Goal: Contribute content: Add original content to the website for others to see

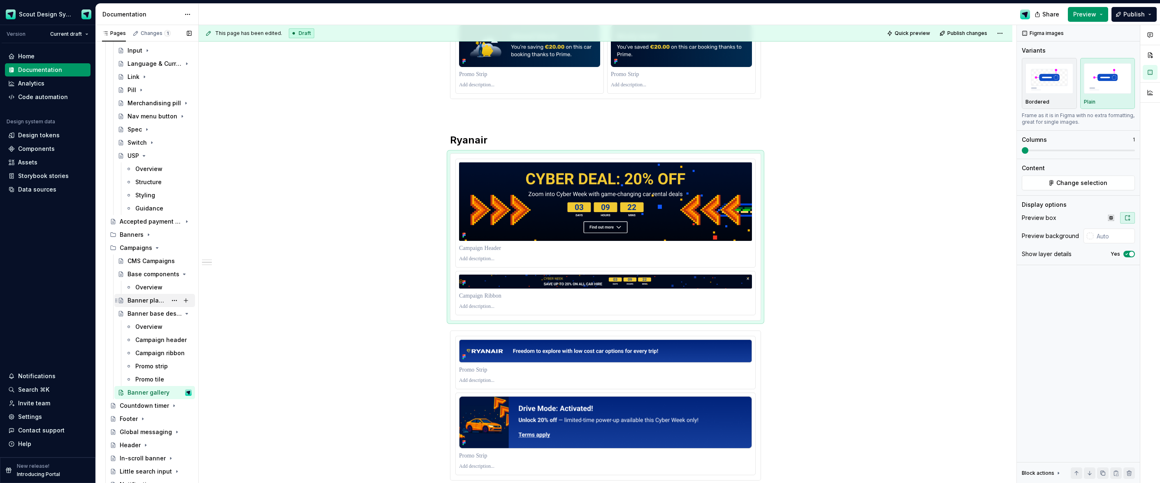
scroll to position [404, 0]
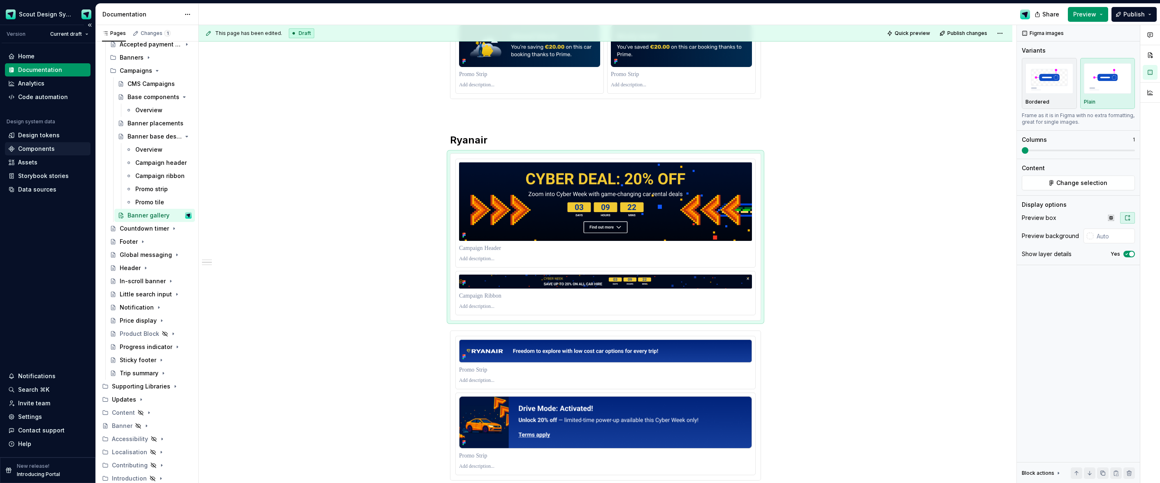
click at [41, 149] on div "Components" at bounding box center [36, 149] width 37 height 8
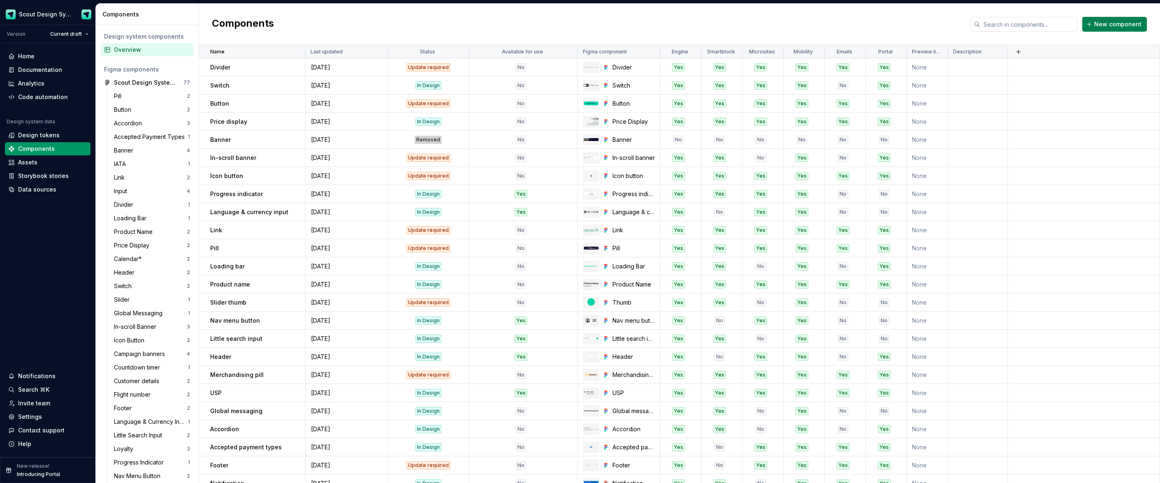
click at [1134, 23] on span "New component" at bounding box center [1117, 24] width 47 height 8
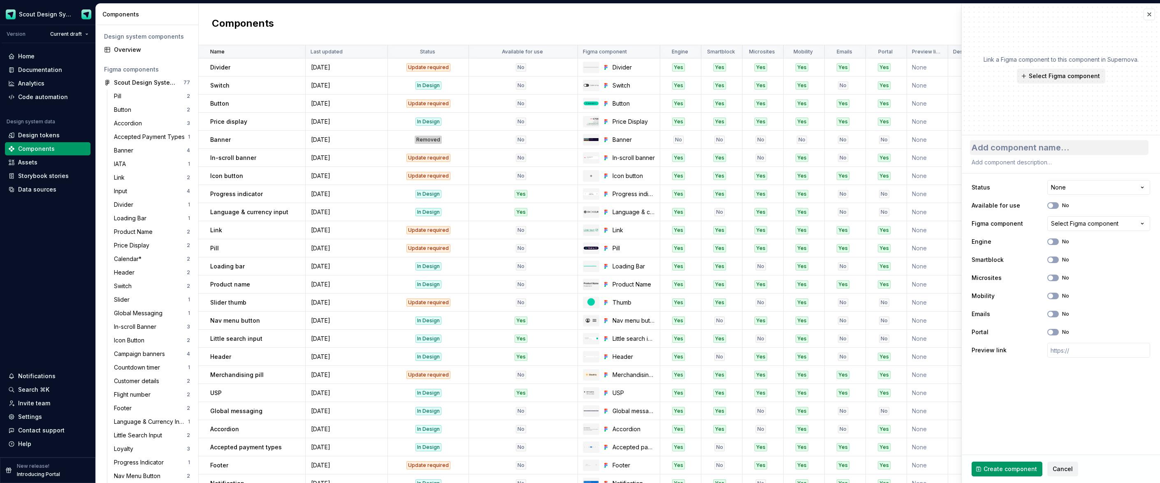
type textarea "*"
type textarea "I"
type textarea "*"
type textarea "Im"
type textarea "*"
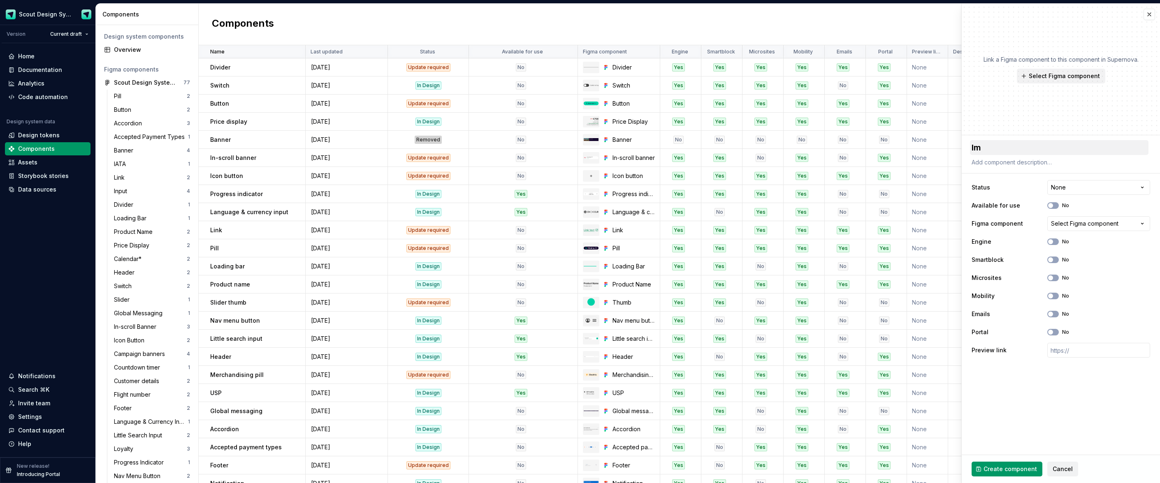
type textarea "Imp"
type textarea "*"
type textarea "Impo"
type textarea "*"
type textarea "Impor"
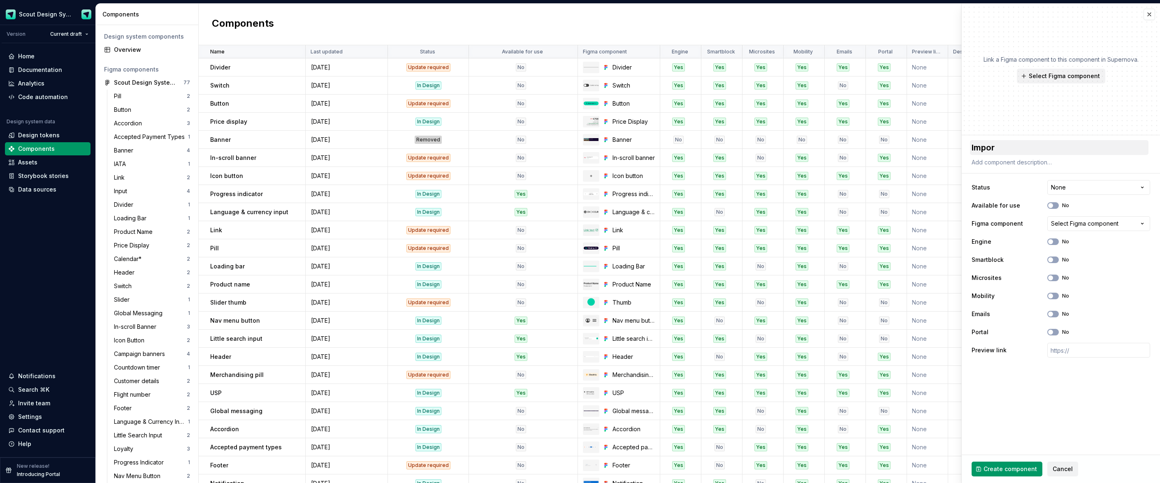
type textarea "*"
type textarea "Import"
type textarea "*"
type textarea "Importa"
type textarea "*"
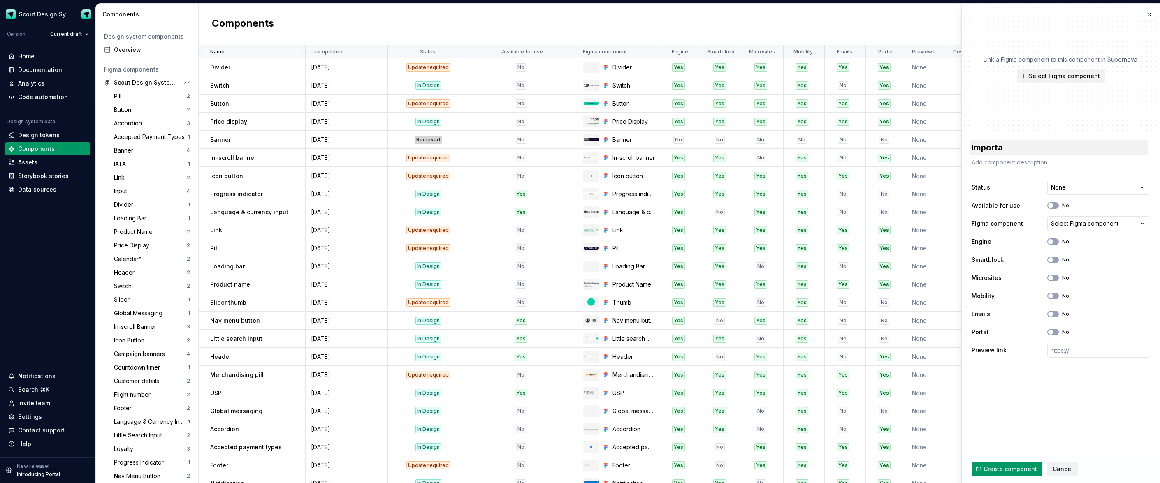
type textarea "Importan"
type textarea "*"
type textarea "Important"
type textarea "*"
type textarea "Important"
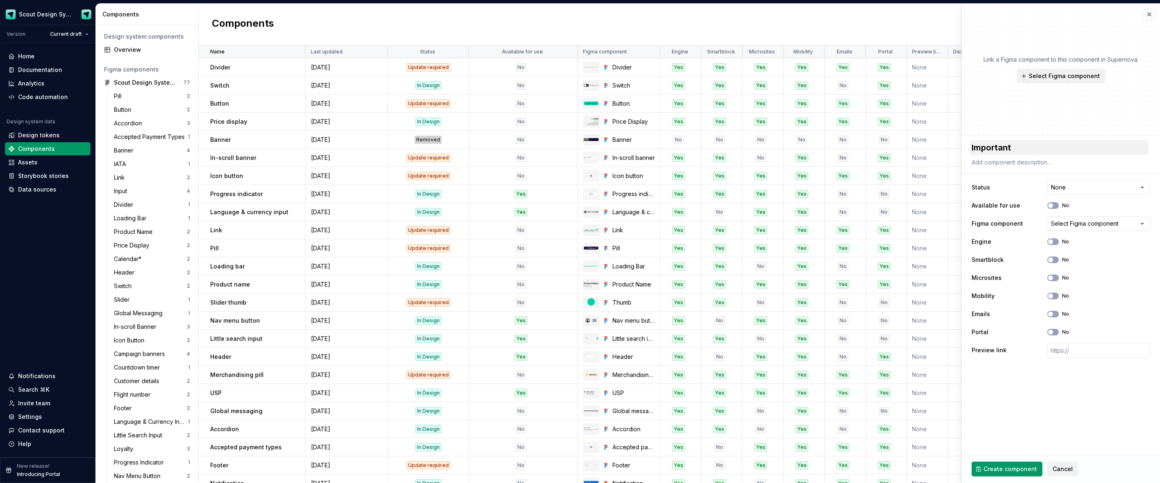
type textarea "*"
type textarea "Important I"
type textarea "*"
type textarea "Important Inf"
type textarea "*"
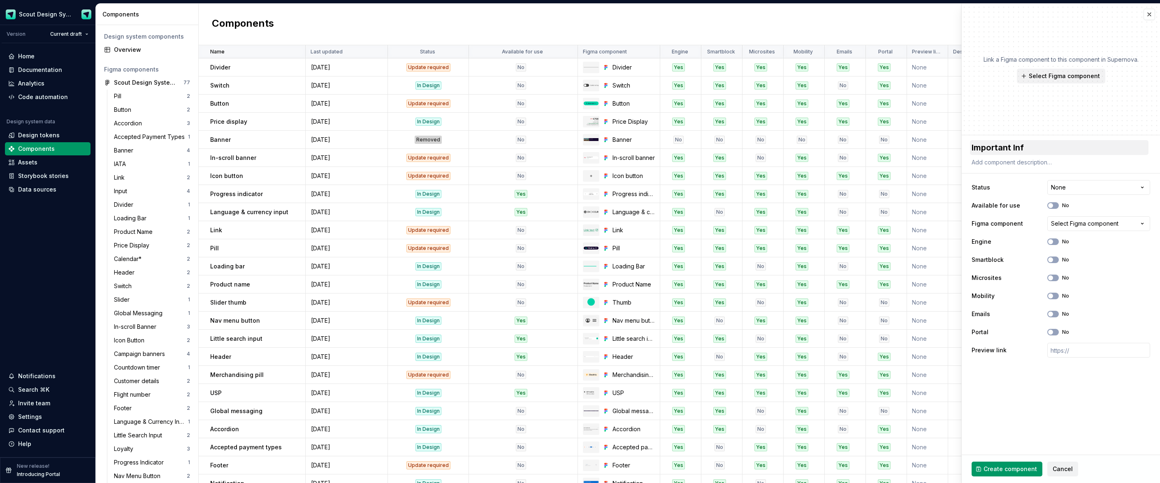
type textarea "Important Info"
type textarea "*"
type textarea "Important Infor"
type textarea "*"
type textarea "Important Inform"
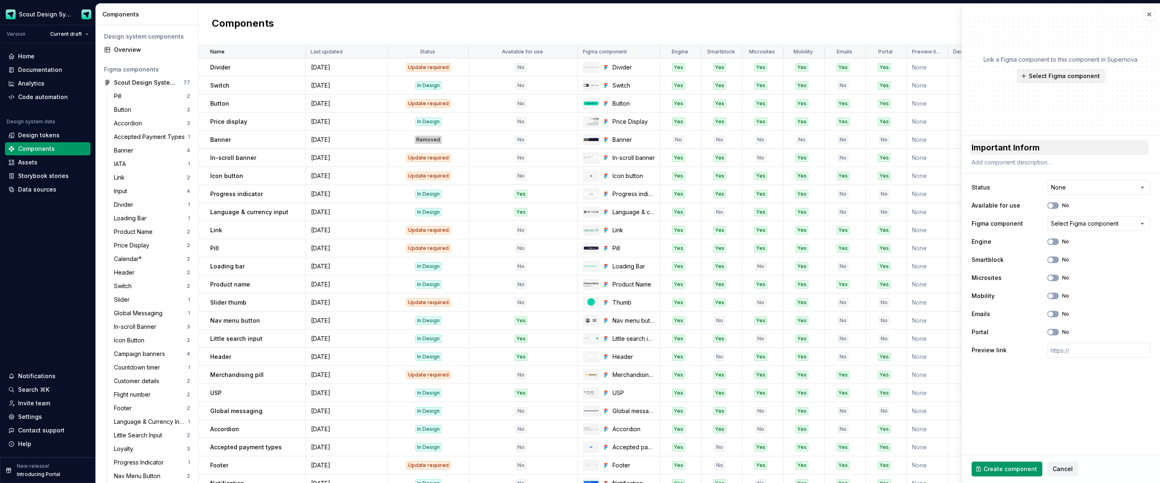
type textarea "*"
type textarea "Important Informa"
type textarea "*"
type textarea "Important Informat"
type textarea "*"
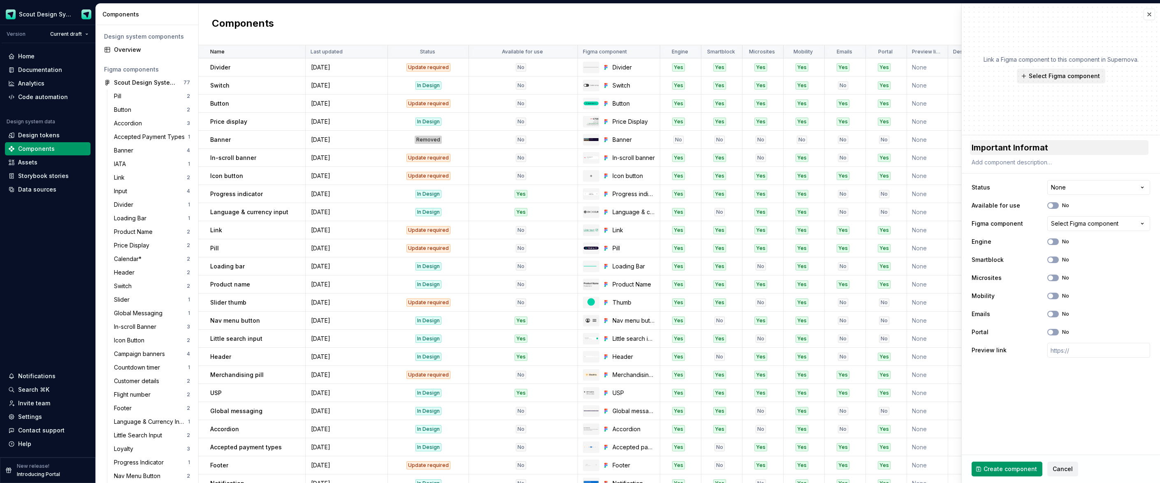
type textarea "Important Informati"
type textarea "*"
type textarea "Important Informatio"
type textarea "*"
type textarea "Important Information"
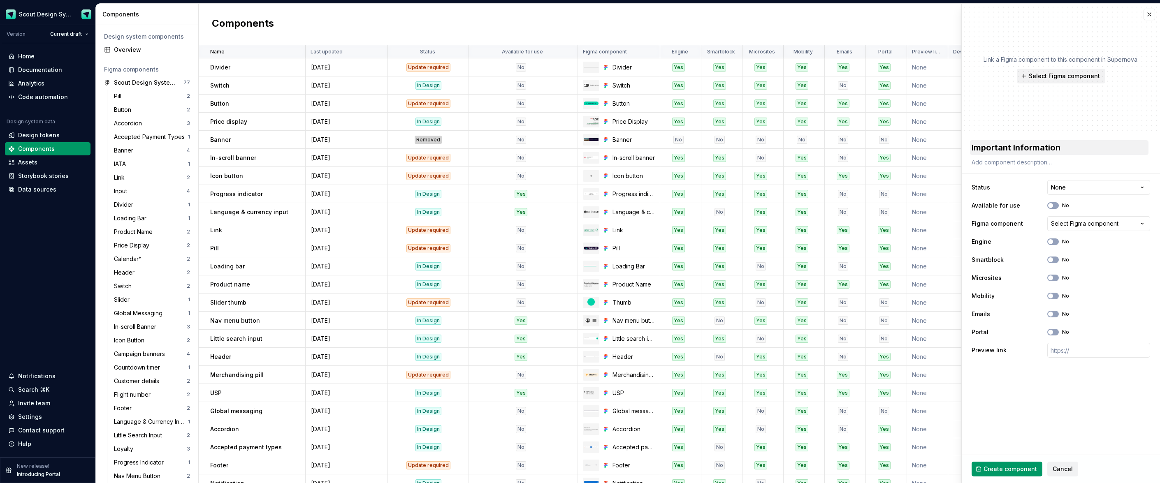
type textarea "*"
type textarea "Important Information C"
type textarea "*"
type textarea "Important Information Co"
type textarea "*"
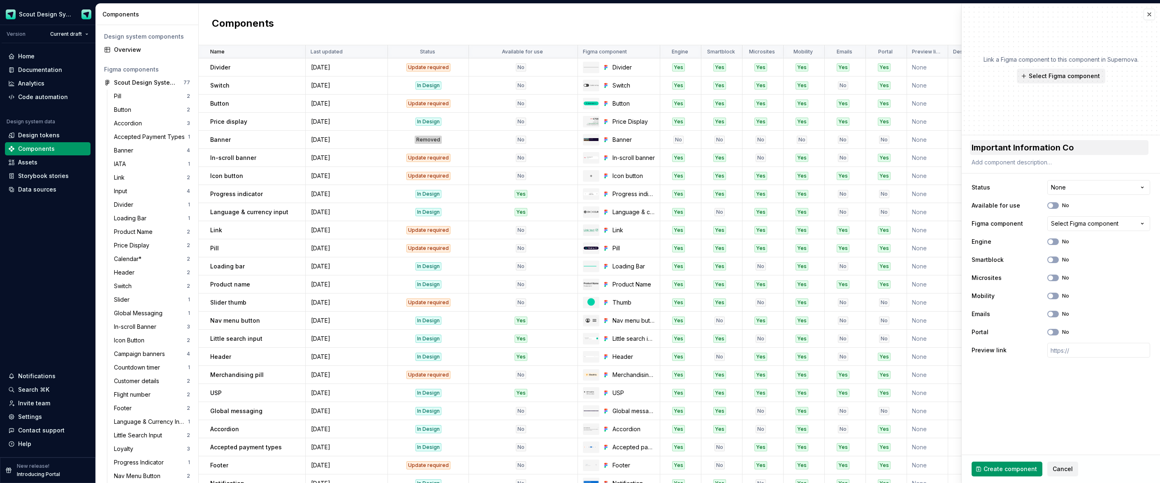
type textarea "Important Information Con"
type textarea "*"
type textarea "Important Information Cont"
type textarea "*"
type textarea "Important Information Conten"
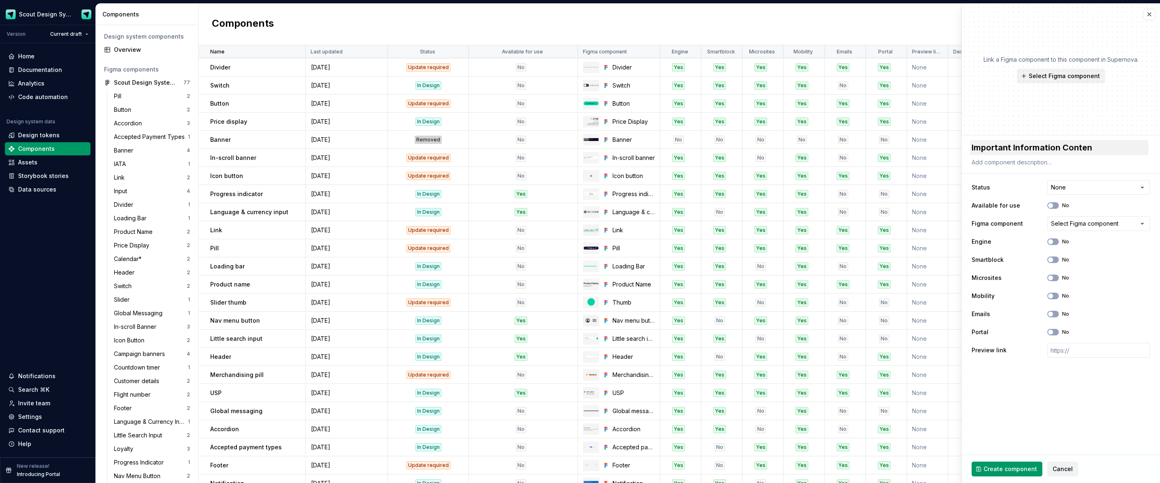
type textarea "*"
type textarea "Important Information Content"
type textarea "*"
type textarea "Important Information Content"
type textarea "*"
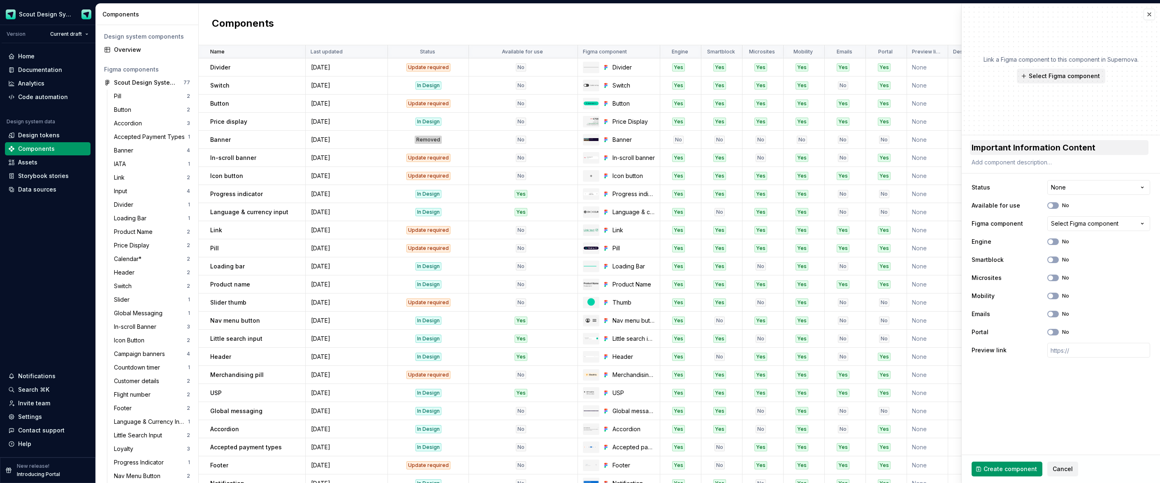
type textarea "Important Information Content b"
type textarea "*"
type textarea "Important Information Content bl"
type textarea "*"
type textarea "Important Information Content bloc"
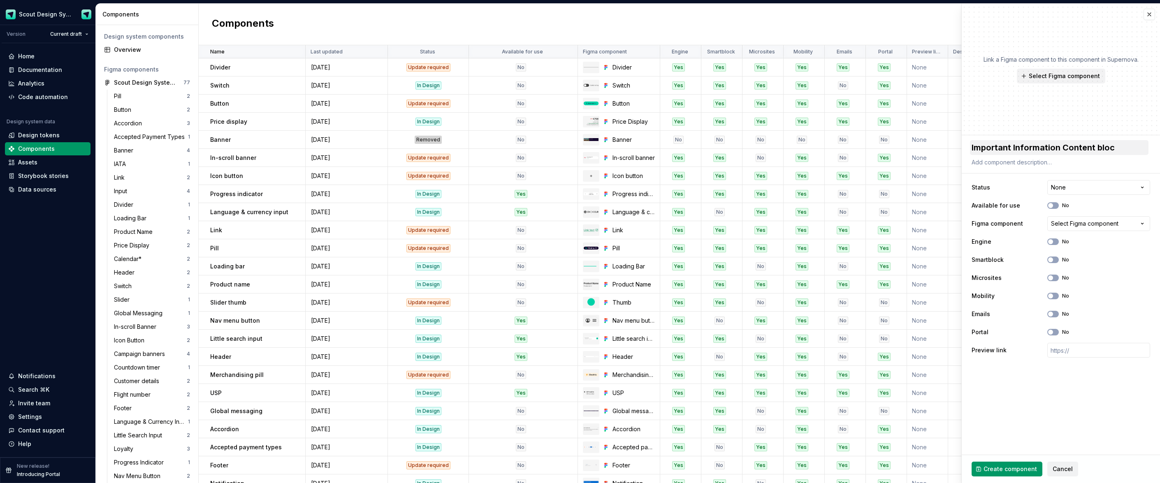
type textarea "*"
click at [1067, 149] on textarea "Important Information Content block" at bounding box center [1059, 147] width 179 height 15
type textarea "Important Information ontent block"
type textarea "*"
type textarea "Important Information content block"
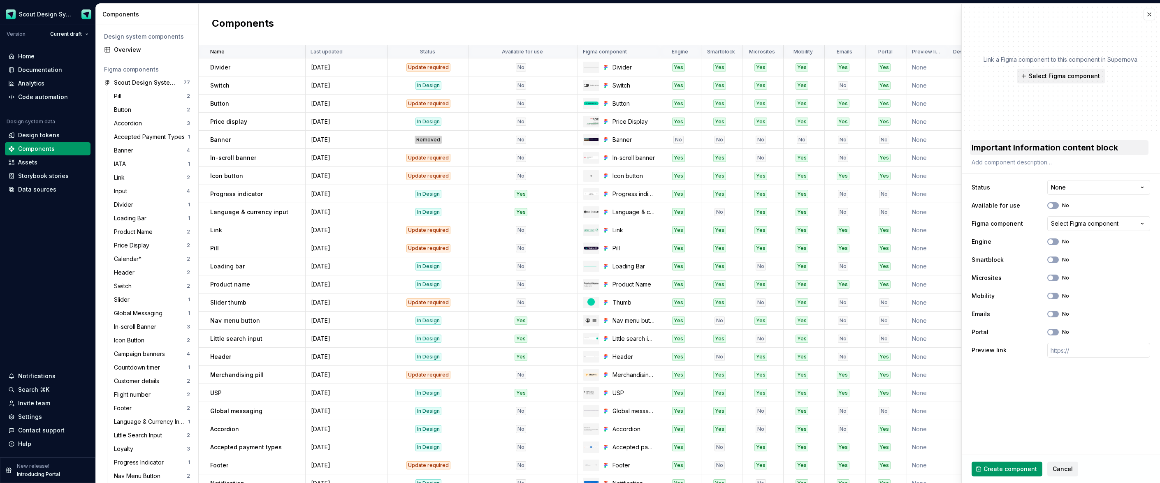
click at [1015, 148] on textarea "Important Information content block" at bounding box center [1059, 147] width 179 height 15
type textarea "*"
type textarea "Important information content block"
type textarea "*"
type textarea "Important information content block"
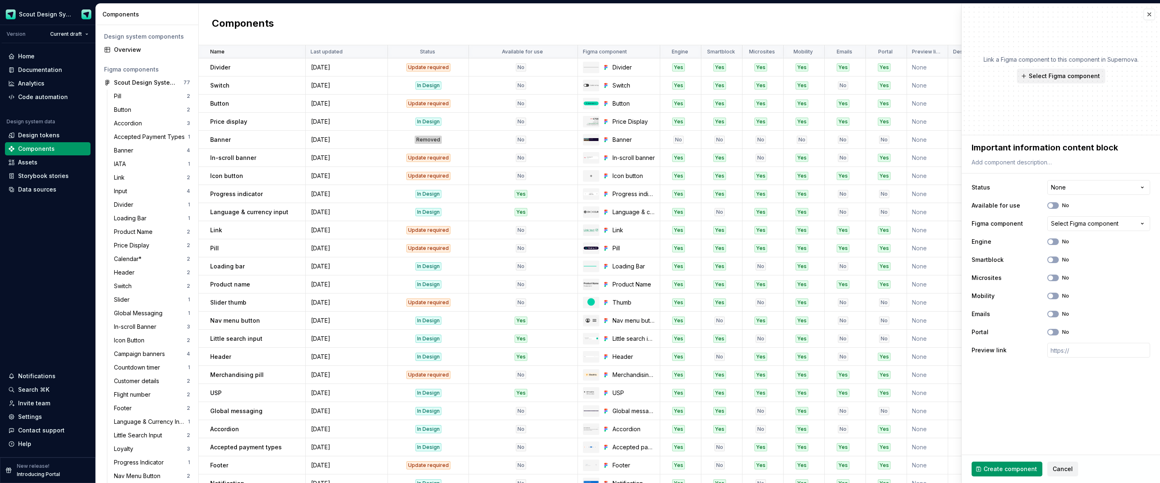
click at [1075, 188] on html "Scout Design System Version Current draft Home Documentation Analytics Code aut…" at bounding box center [580, 241] width 1160 height 483
select select "**********"
click at [1053, 207] on icon "button" at bounding box center [1050, 205] width 7 height 5
type textarea "*"
click at [1077, 224] on div "Select Figma component" at bounding box center [1084, 224] width 67 height 8
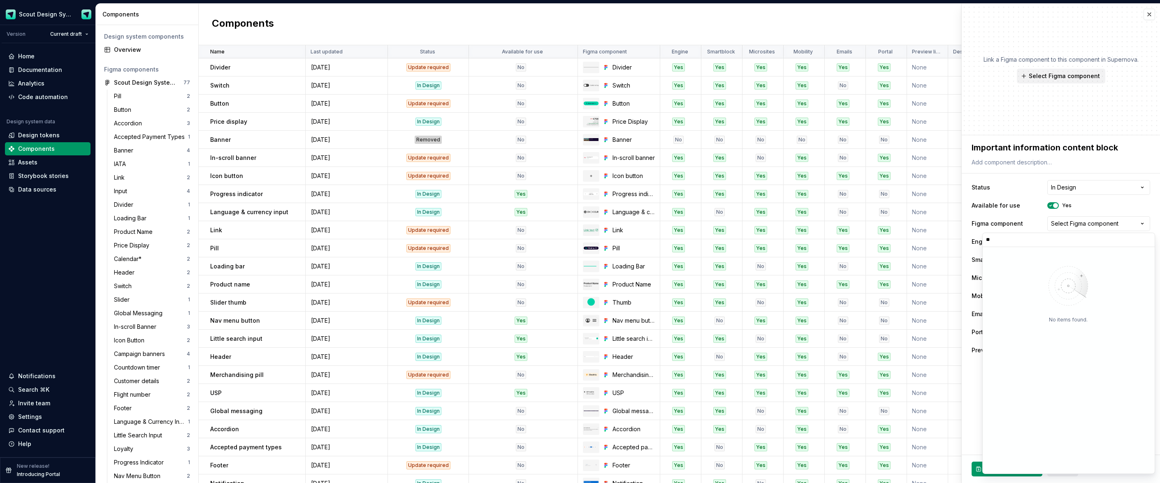
type input "*"
click at [1021, 469] on span "Create component" at bounding box center [1010, 469] width 53 height 8
type textarea "*"
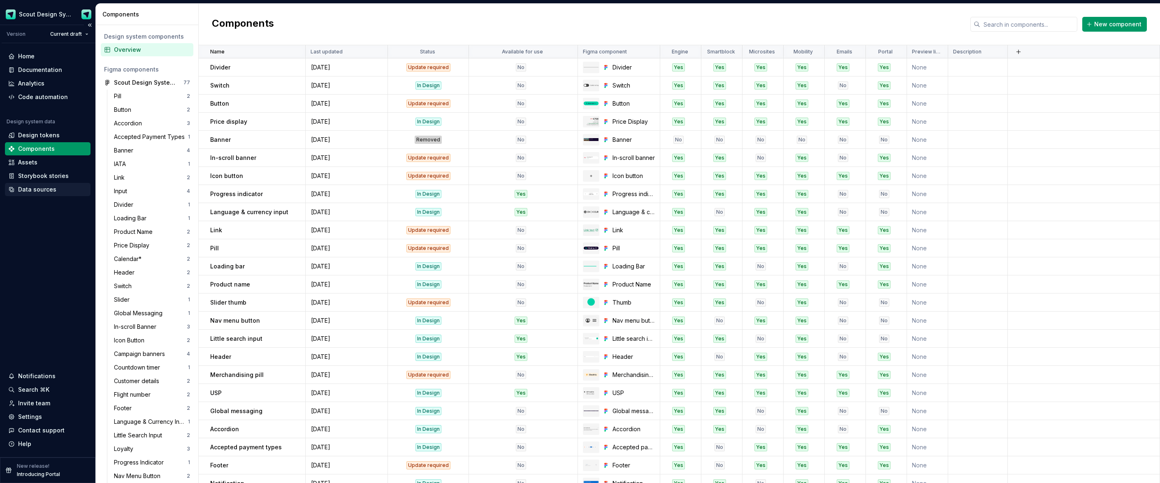
click at [35, 193] on div "Data sources" at bounding box center [37, 190] width 38 height 8
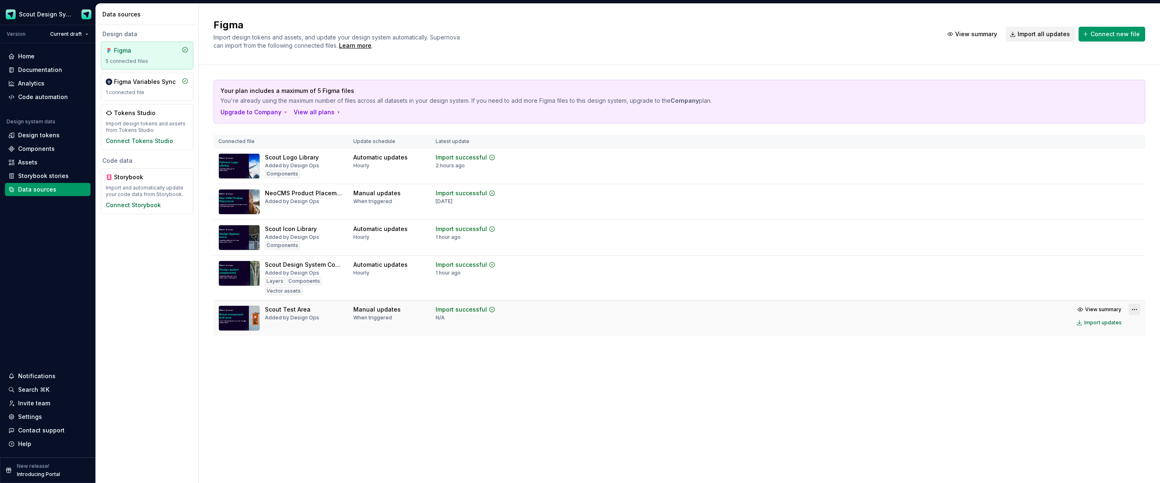
click at [1134, 311] on html "Scout Design System Version Current draft Home Documentation Analytics Code aut…" at bounding box center [580, 241] width 1160 height 483
click at [573, 269] on html "Scout Design System Version Current draft Home Documentation Analytics Code aut…" at bounding box center [580, 241] width 1160 height 483
click at [1108, 276] on div "Import updates" at bounding box center [1103, 278] width 37 height 7
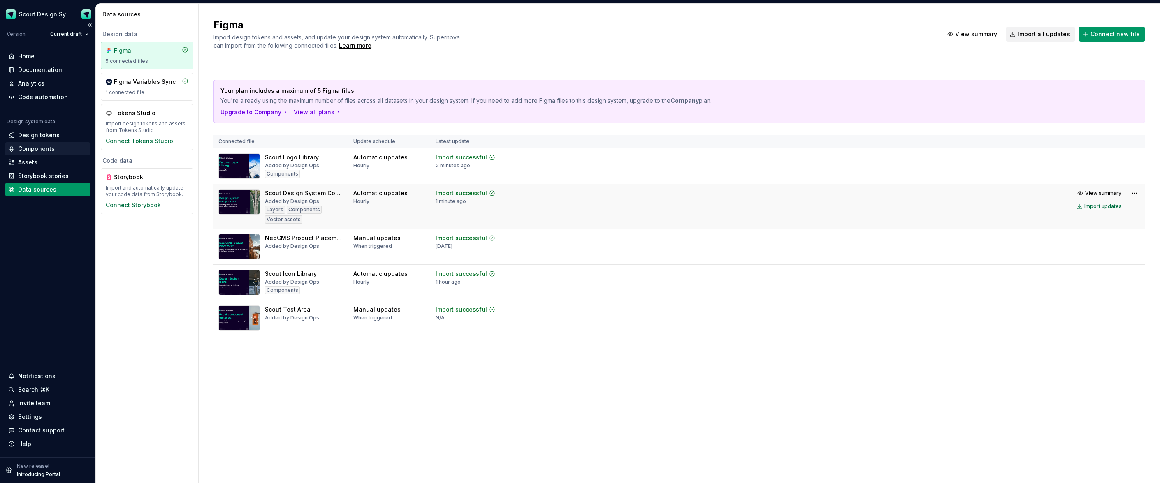
click at [48, 150] on div "Components" at bounding box center [36, 149] width 37 height 8
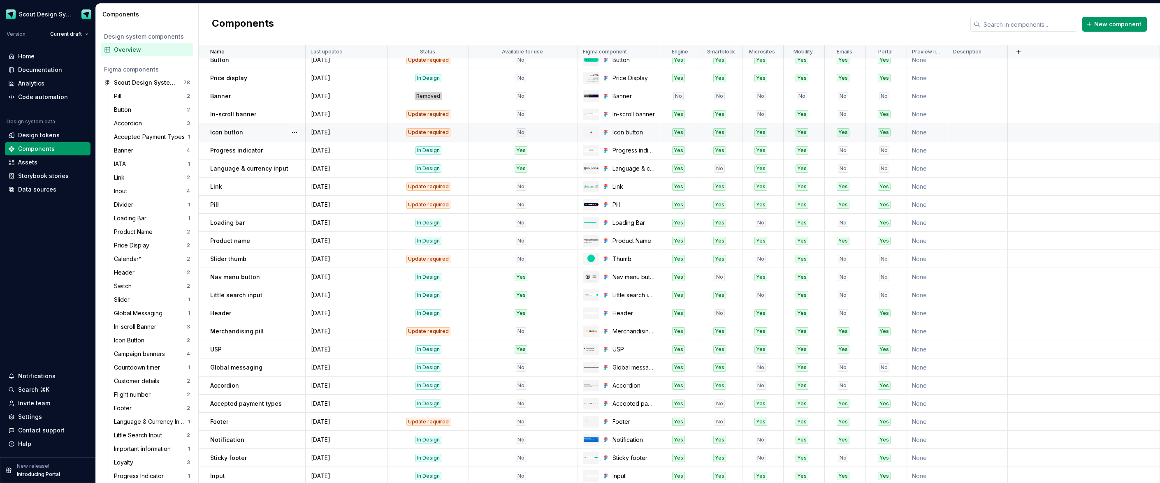
scroll to position [263, 0]
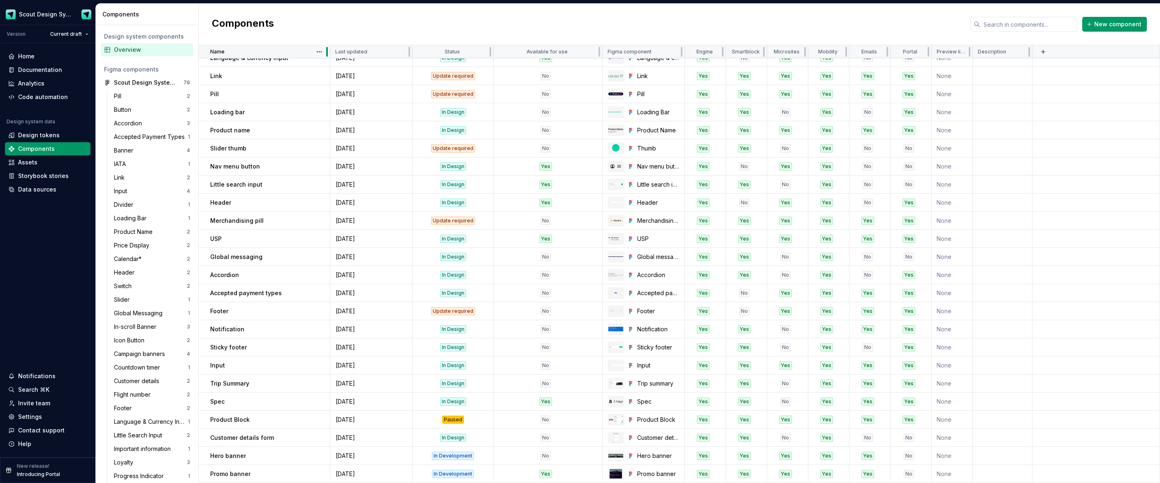
drag, startPoint x: 301, startPoint y: 50, endPoint x: 313, endPoint y: 51, distance: 12.0
click at [313, 51] on div "Name" at bounding box center [265, 51] width 132 height 13
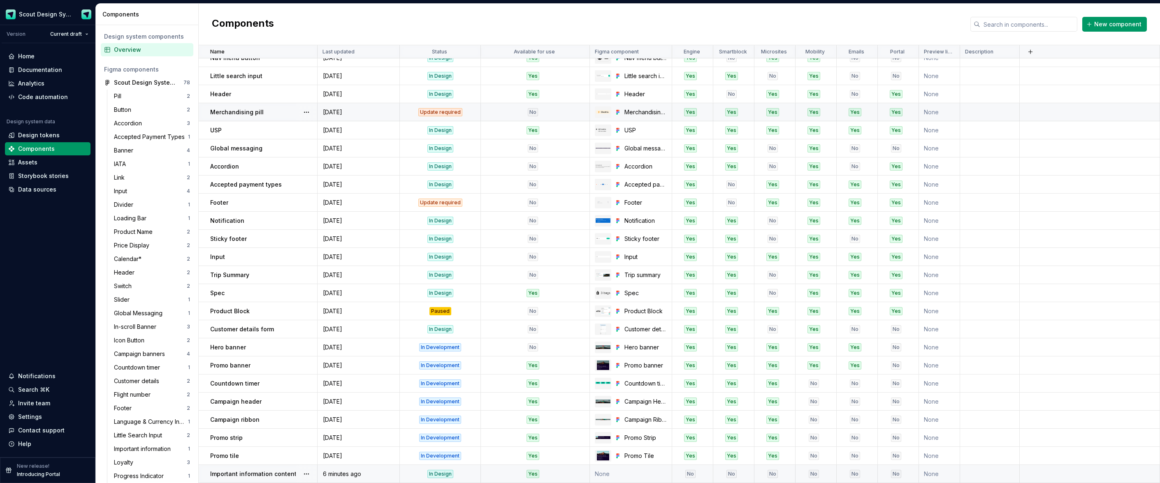
click at [472, 474] on div "In Design" at bounding box center [440, 474] width 80 height 8
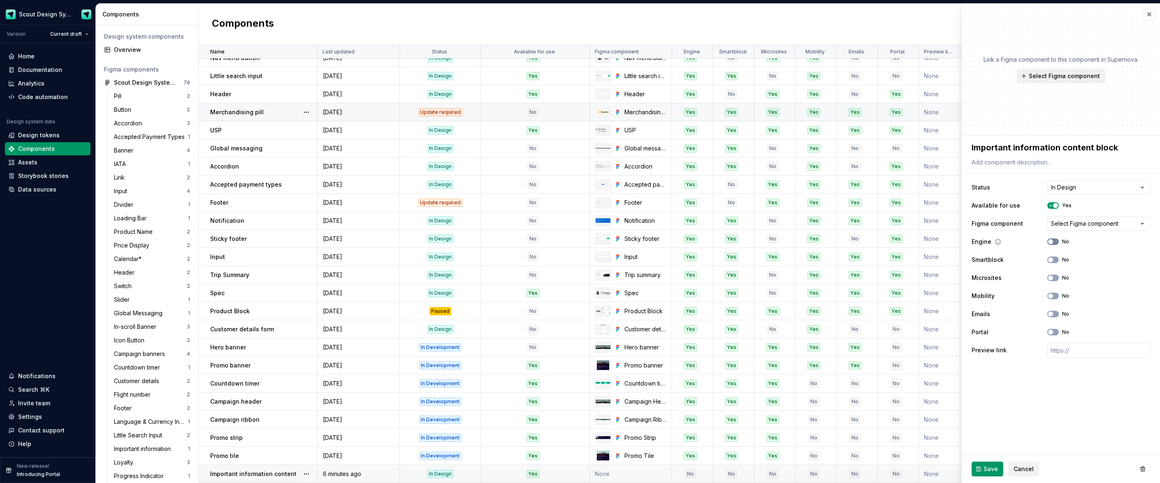
click at [1056, 242] on button "No" at bounding box center [1053, 242] width 12 height 7
click at [1056, 260] on button "No" at bounding box center [1053, 260] width 12 height 7
click at [1055, 332] on button "No" at bounding box center [1053, 332] width 12 height 7
click at [1050, 78] on span "Select Figma component" at bounding box center [1064, 76] width 71 height 8
type textarea "*"
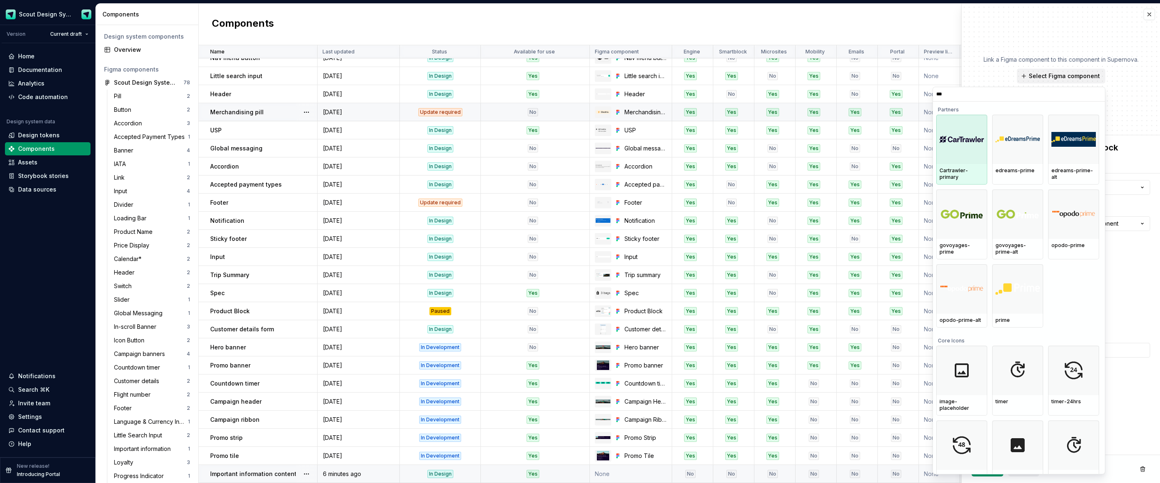
type input "****"
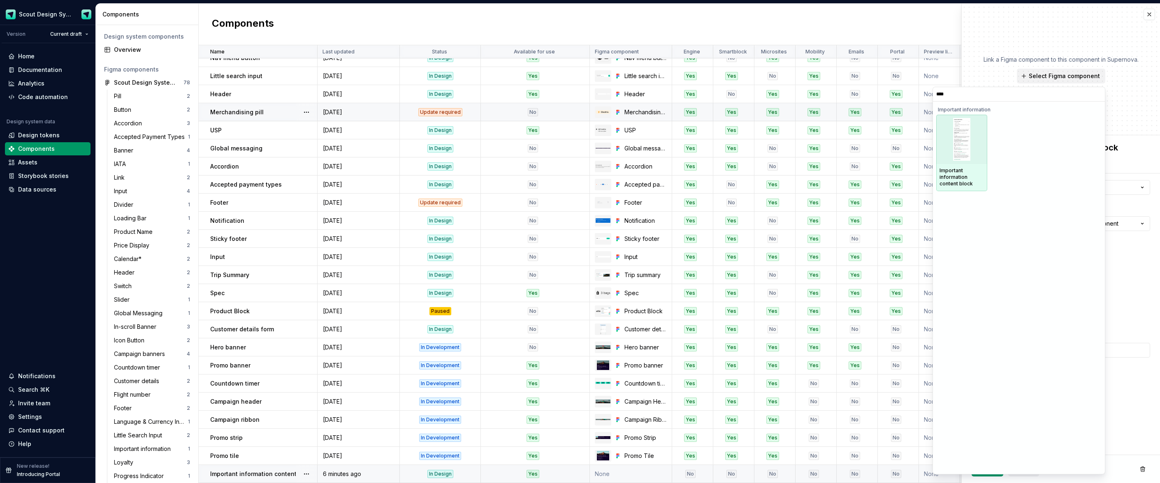
click at [957, 147] on img at bounding box center [961, 139] width 17 height 43
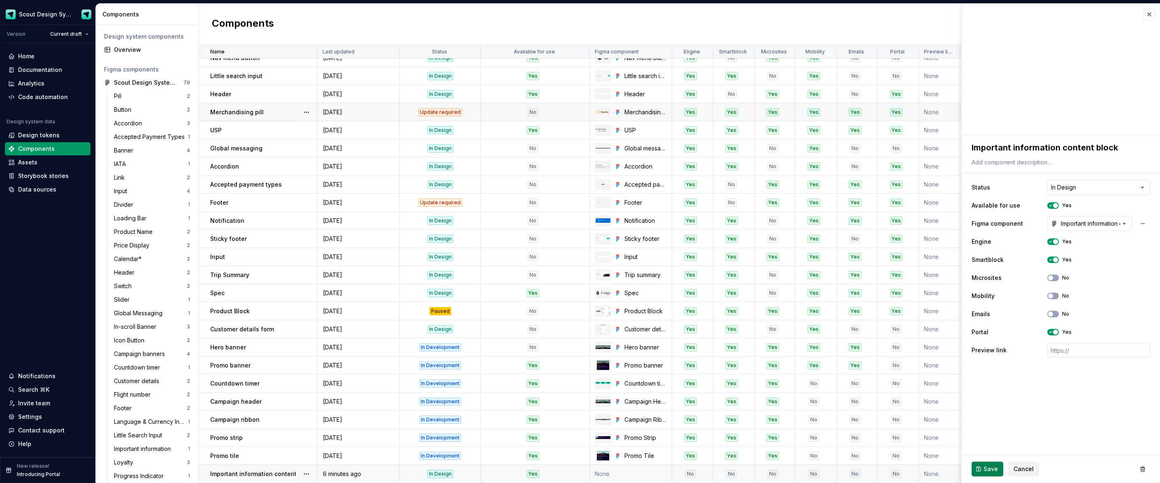
click at [990, 468] on span "Save" at bounding box center [991, 469] width 14 height 8
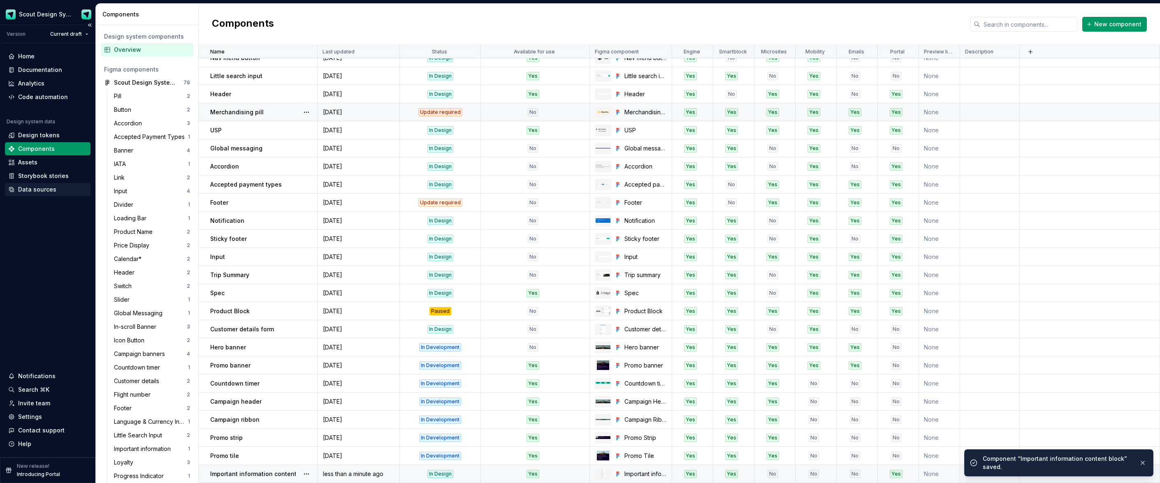
click at [50, 191] on div "Data sources" at bounding box center [37, 190] width 38 height 8
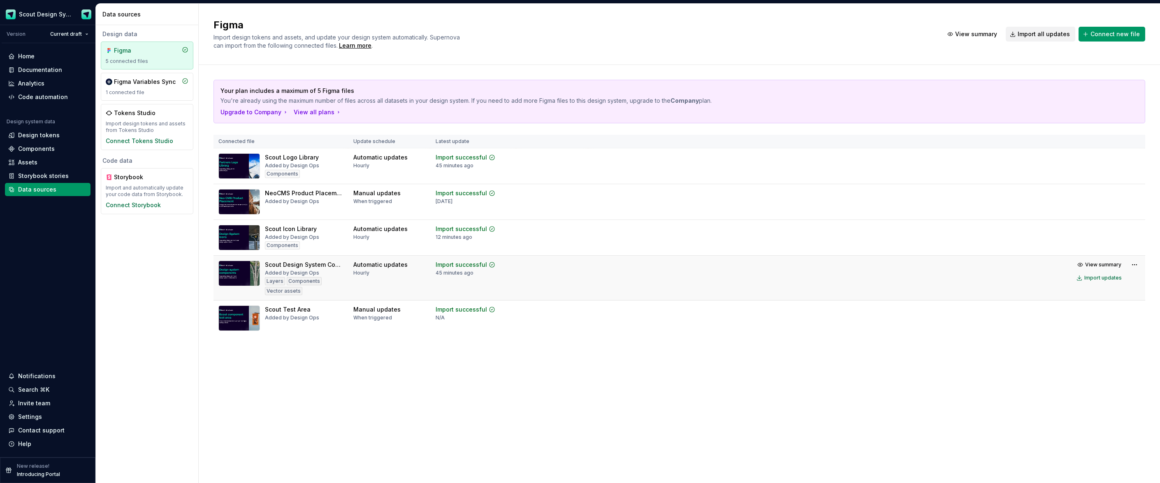
click at [863, 288] on tr "Scout Design System Components Added by Design Ops Layers Components Vector ass…" at bounding box center [680, 278] width 932 height 45
click at [1106, 280] on div "Import updates" at bounding box center [1103, 278] width 37 height 7
click at [34, 145] on div "Components" at bounding box center [36, 149] width 37 height 8
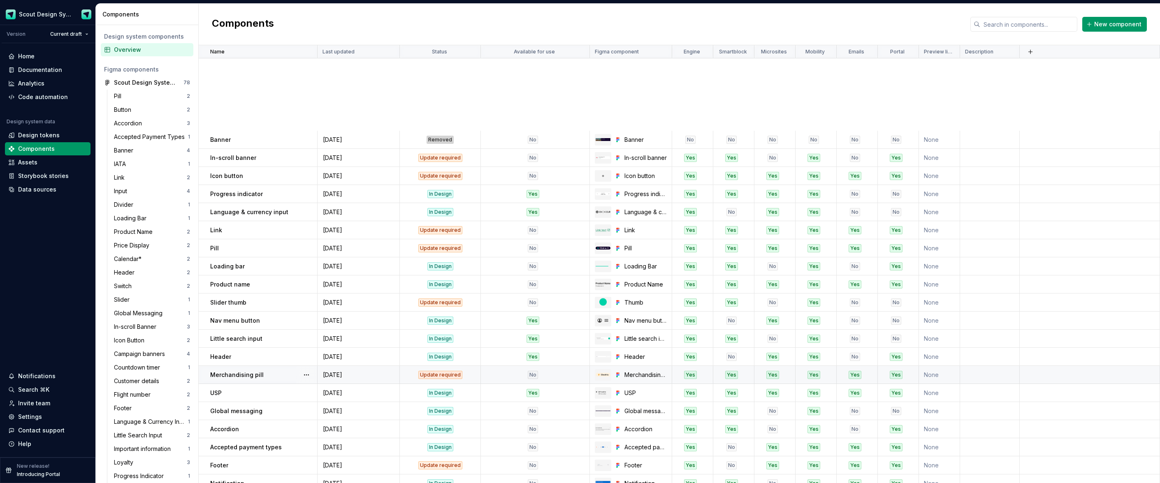
scroll to position [263, 0]
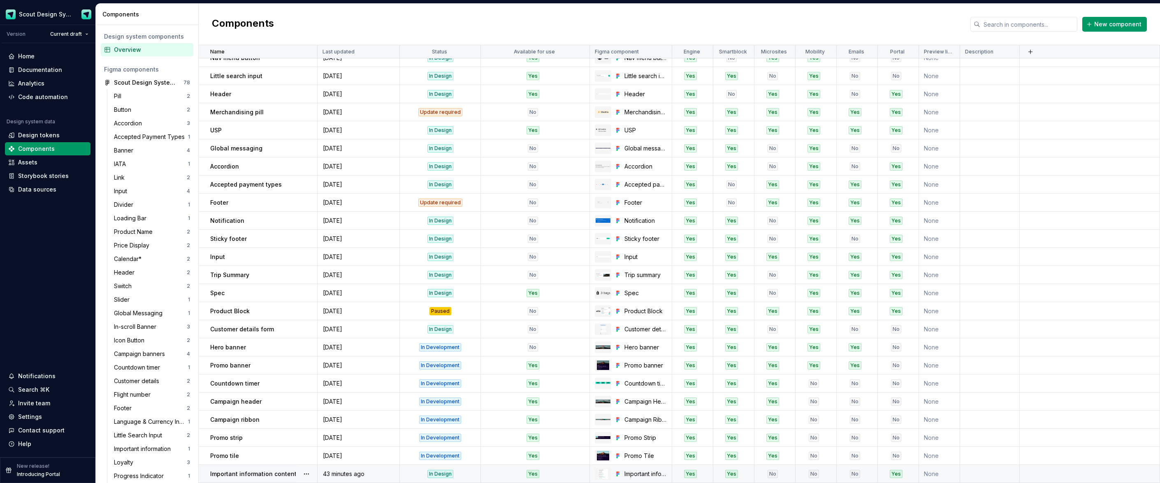
click at [257, 473] on p "Important information content block" at bounding box center [262, 474] width 104 height 8
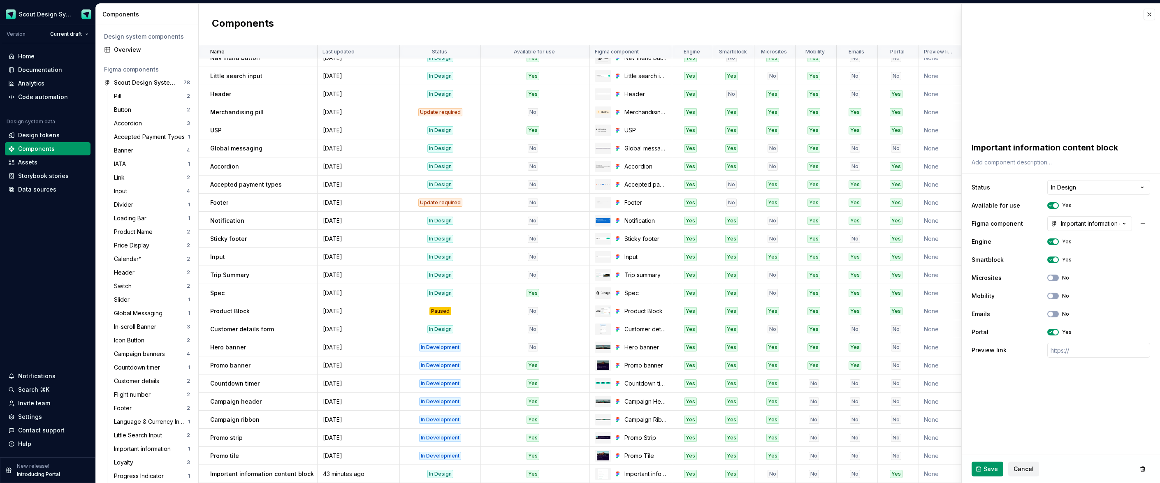
click at [984, 467] on span "Save" at bounding box center [991, 469] width 14 height 8
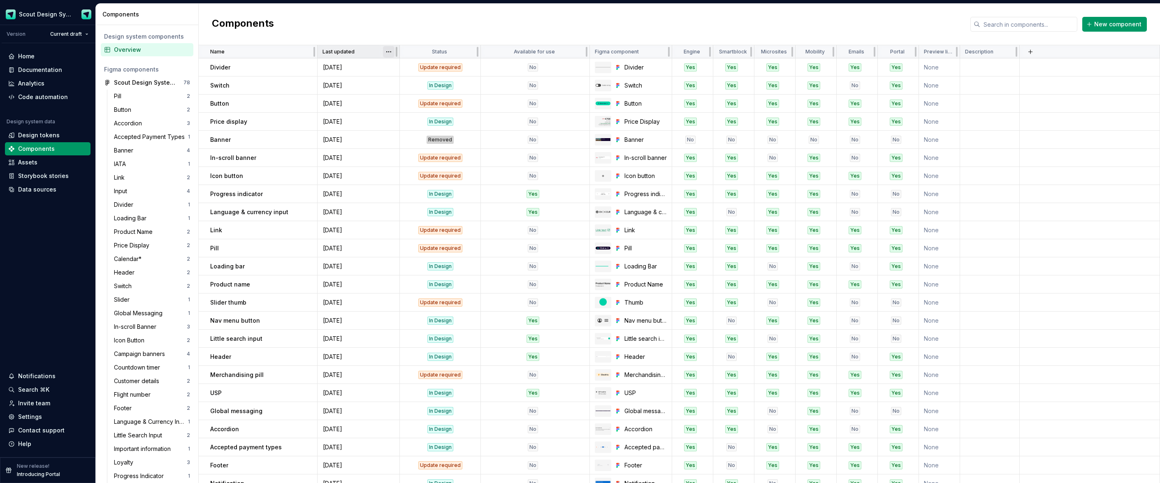
click at [388, 53] on html "Scout Design System Version Current draft Home Documentation Analytics Code aut…" at bounding box center [580, 241] width 1160 height 483
click at [402, 96] on div "Sort ascending" at bounding box center [424, 94] width 53 height 8
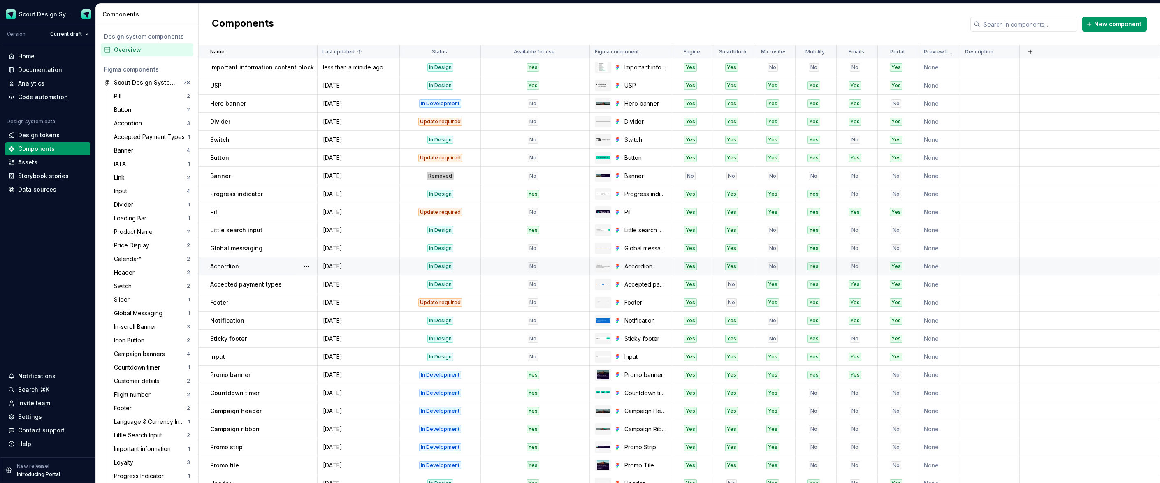
click at [519, 268] on div "No" at bounding box center [532, 266] width 103 height 8
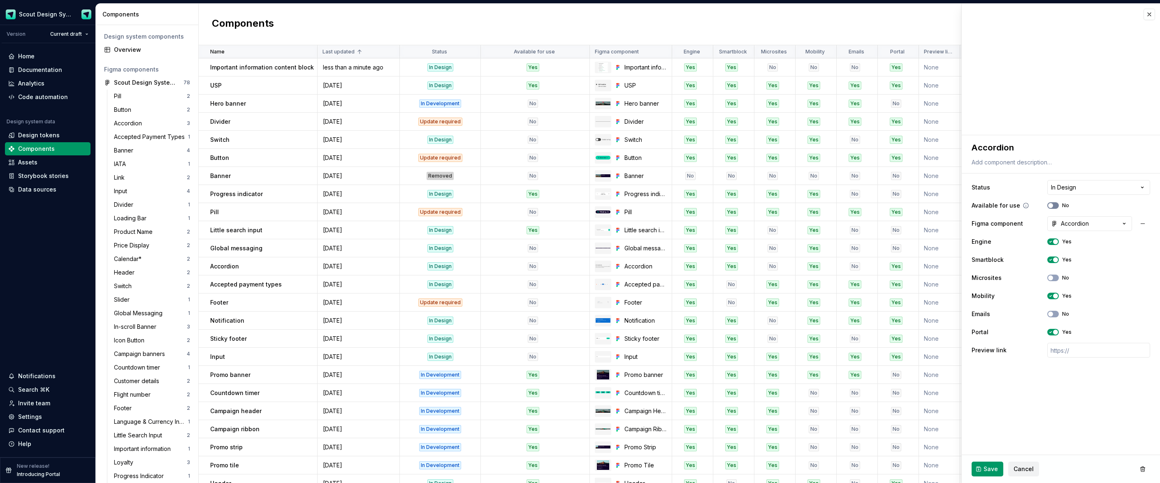
click at [1053, 205] on icon "button" at bounding box center [1050, 205] width 7 height 5
drag, startPoint x: 983, startPoint y: 466, endPoint x: 899, endPoint y: 425, distance: 93.8
click at [984, 466] on span "Save" at bounding box center [991, 469] width 14 height 8
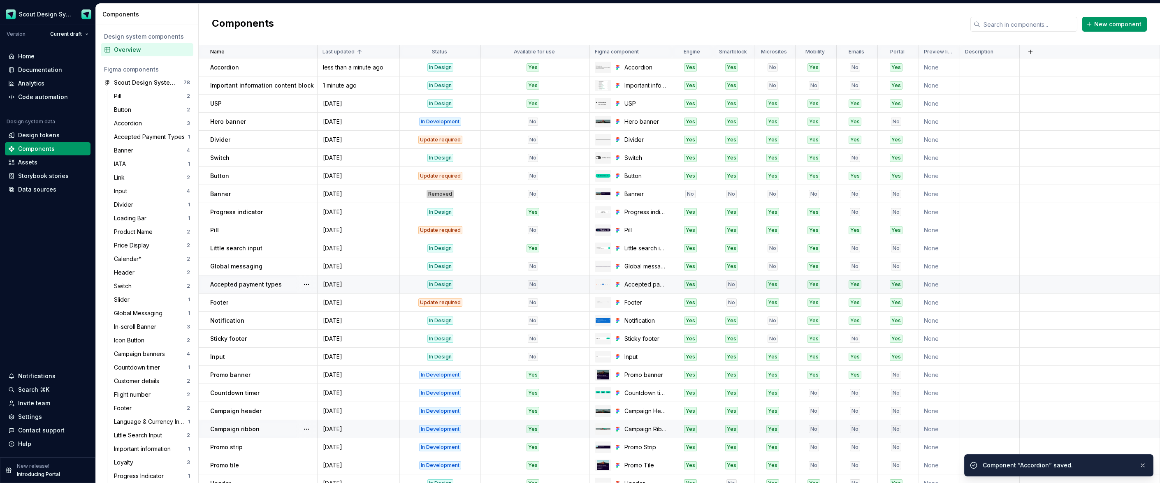
click at [519, 285] on div "No" at bounding box center [532, 285] width 103 height 8
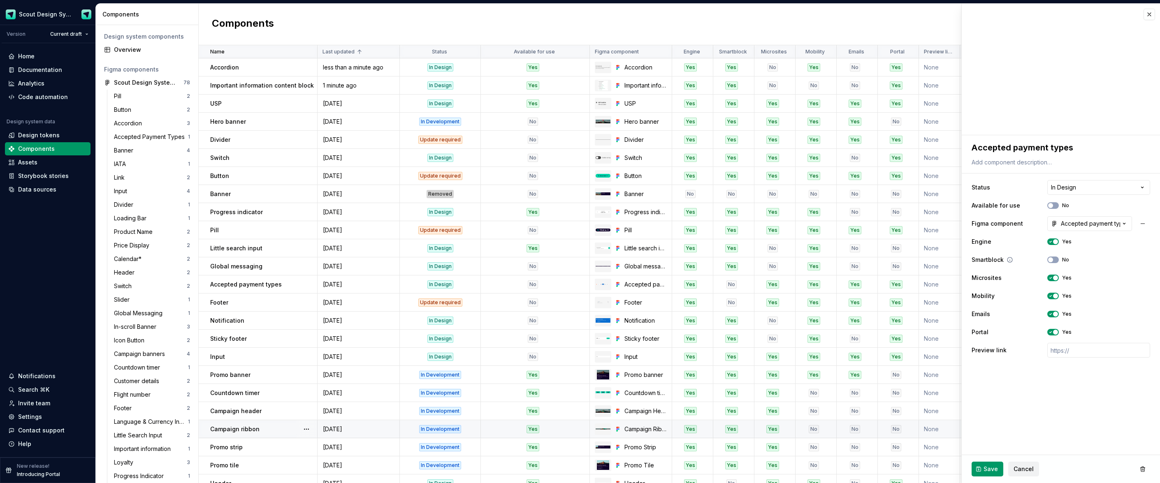
click at [1051, 207] on span "button" at bounding box center [1050, 205] width 5 height 5
click at [991, 467] on span "Save" at bounding box center [991, 469] width 14 height 8
type textarea "*"
